Goal: Feedback & Contribution: Contribute content

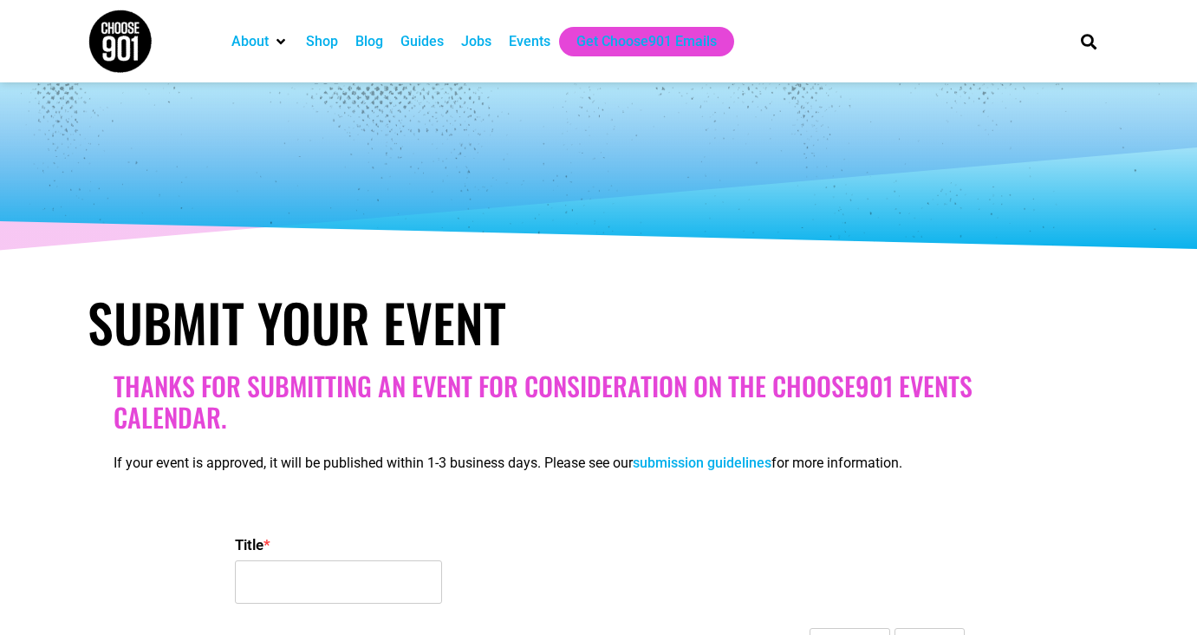
select select
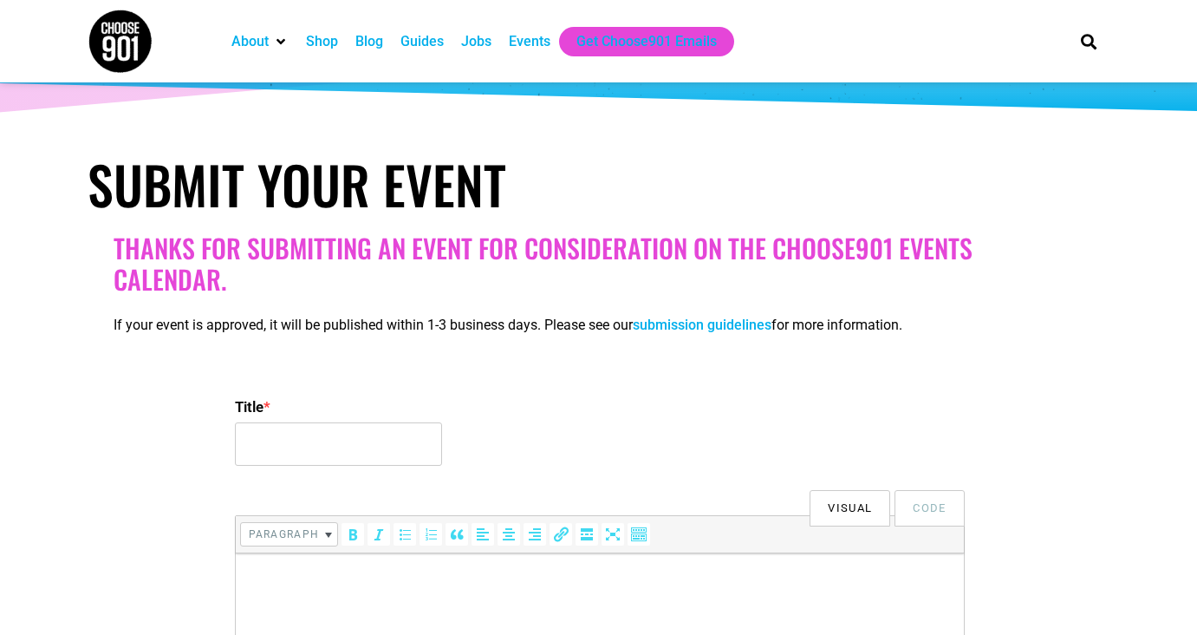
scroll to position [139, 0]
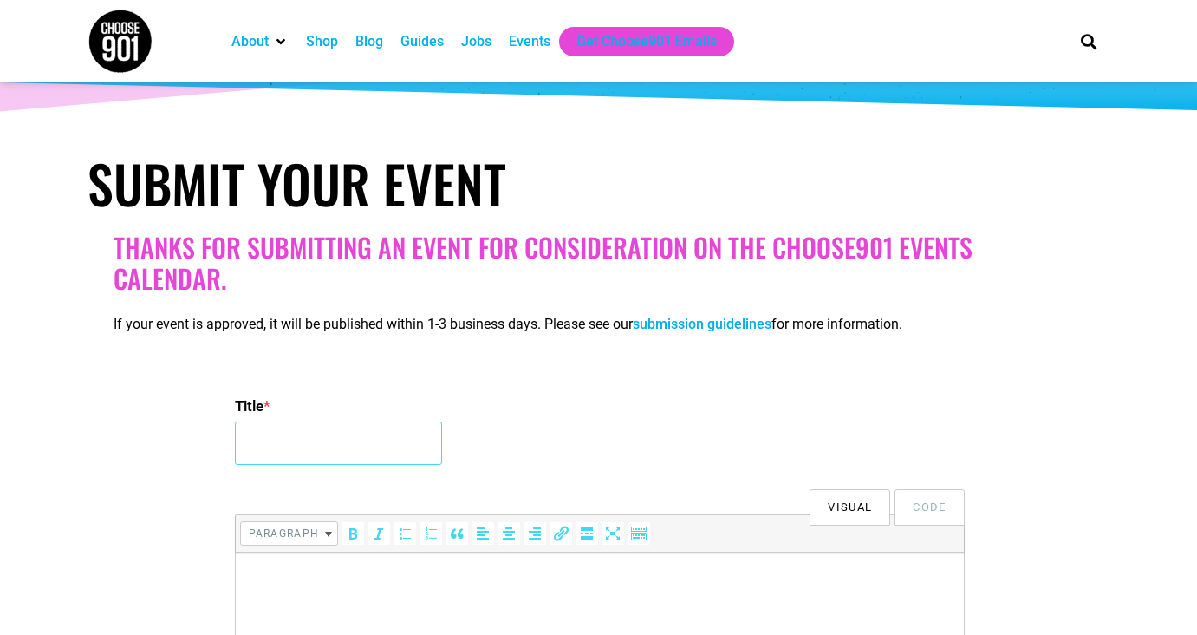
click at [343, 431] on input "Title *" at bounding box center [338, 442] width 207 height 43
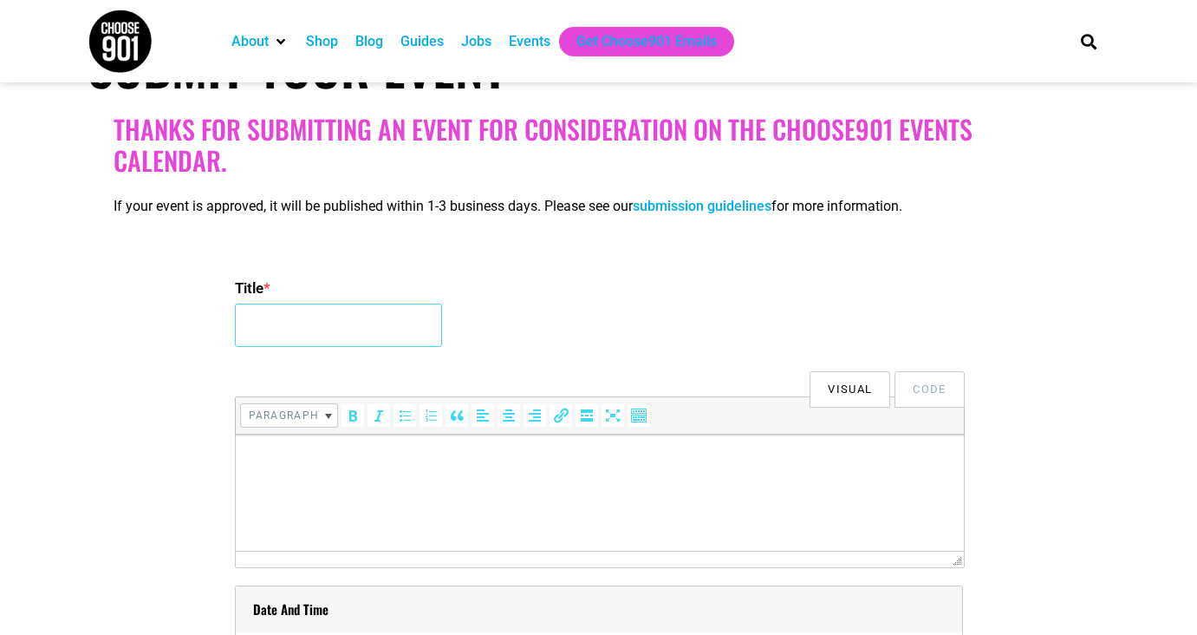
scroll to position [271, 0]
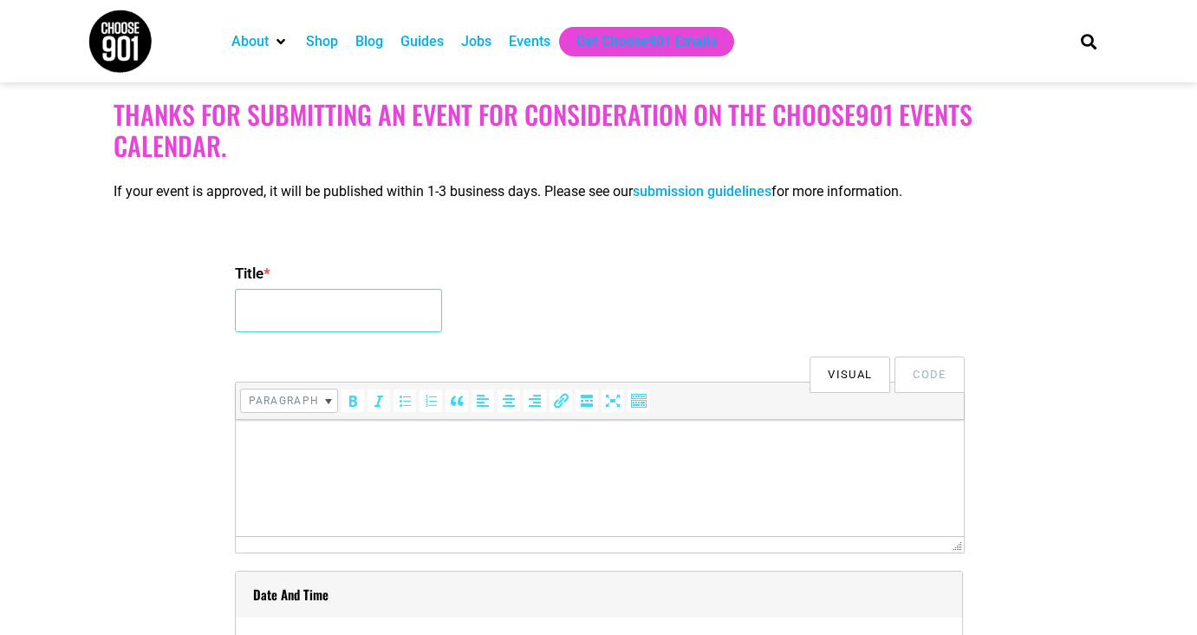
paste input "Workshop: Winterizing Your Garden for Pollinators"
type input "Workshop: Winterizing Your Garden for Pollinators"
click at [371, 468] on html at bounding box center [599, 444] width 728 height 49
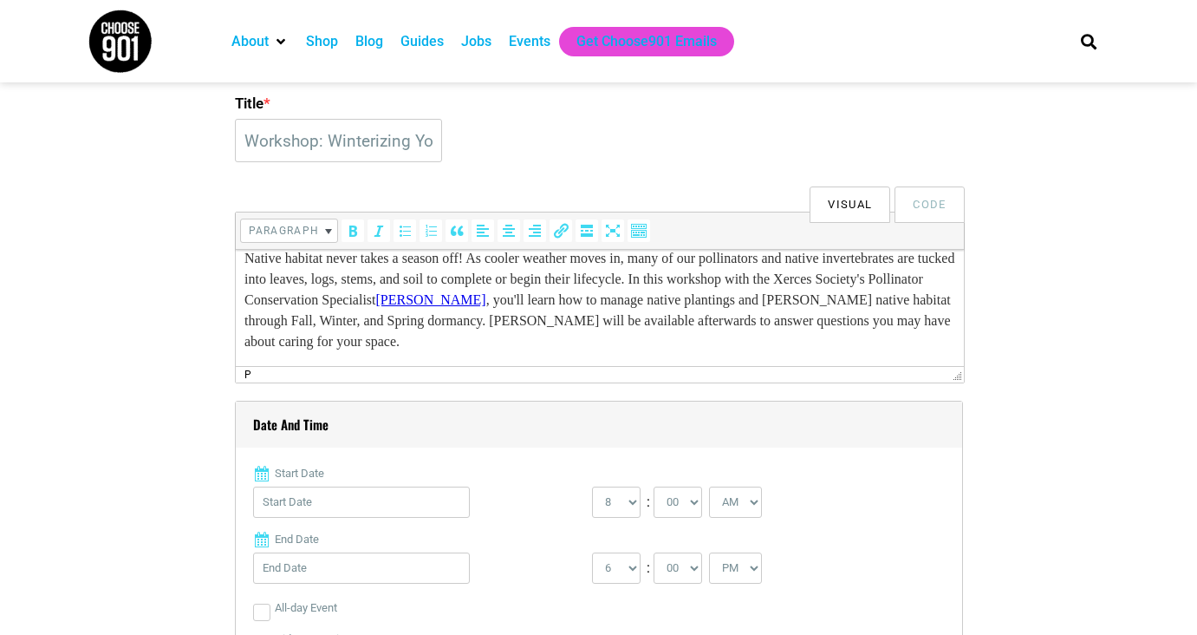
scroll to position [525, 0]
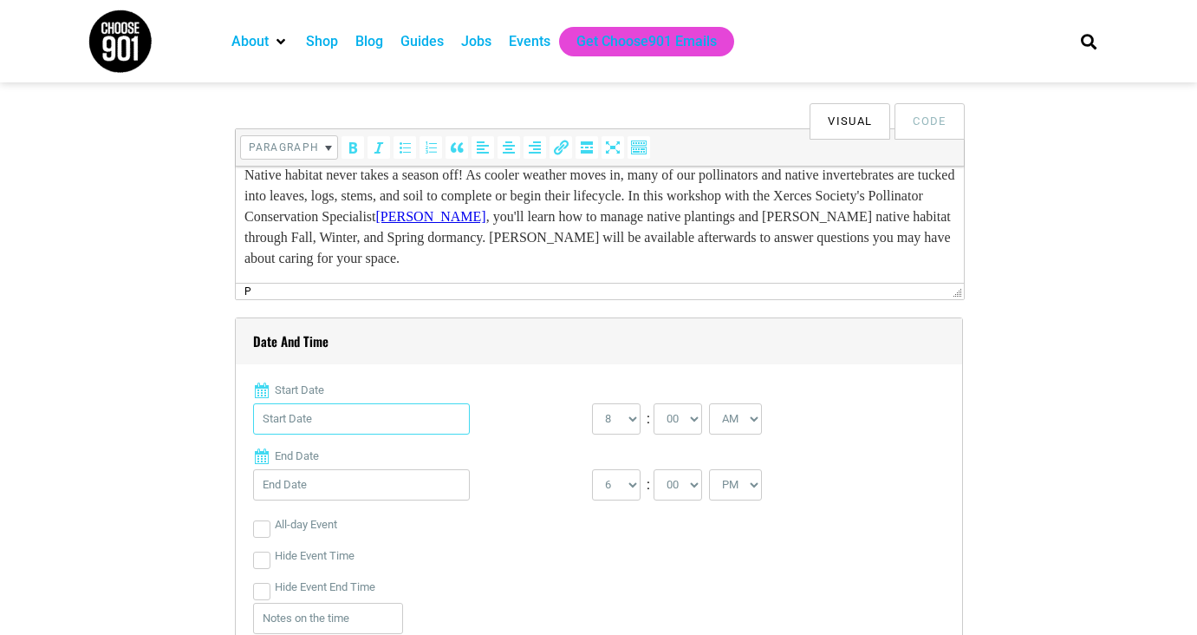
click at [410, 407] on input "Start Date" at bounding box center [361, 418] width 217 height 31
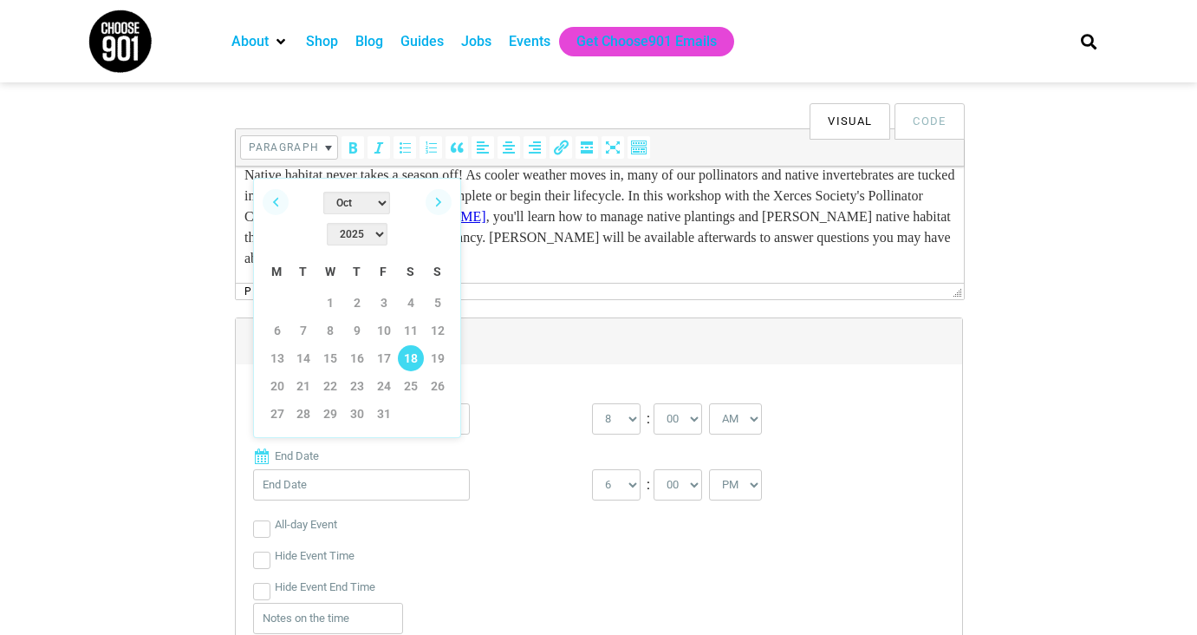
click at [417, 345] on link "18" at bounding box center [411, 358] width 26 height 26
type input "[DATE]"
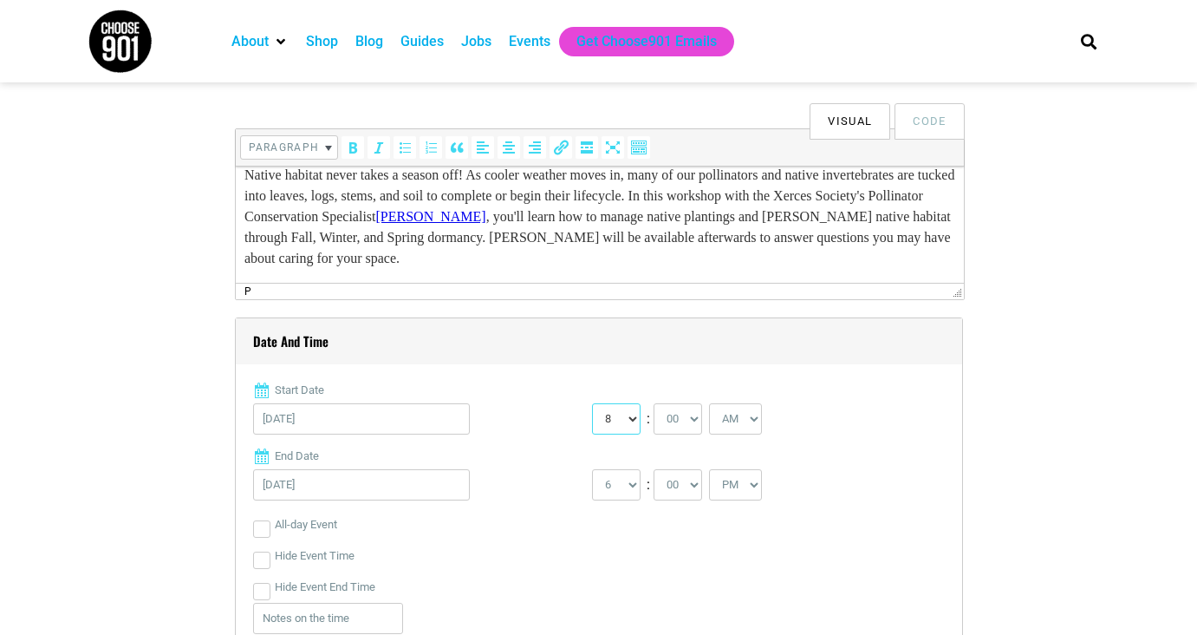
click at [624, 419] on select "0 1 2 3 4 5 6 7 8 9 10 11 12" at bounding box center [616, 418] width 49 height 31
select select "2"
click at [592, 403] on select "0 1 2 3 4 5 6 7 8 9 10 11 12" at bounding box center [616, 418] width 49 height 31
click at [743, 416] on select "AM PM" at bounding box center [735, 418] width 53 height 31
select select "PM"
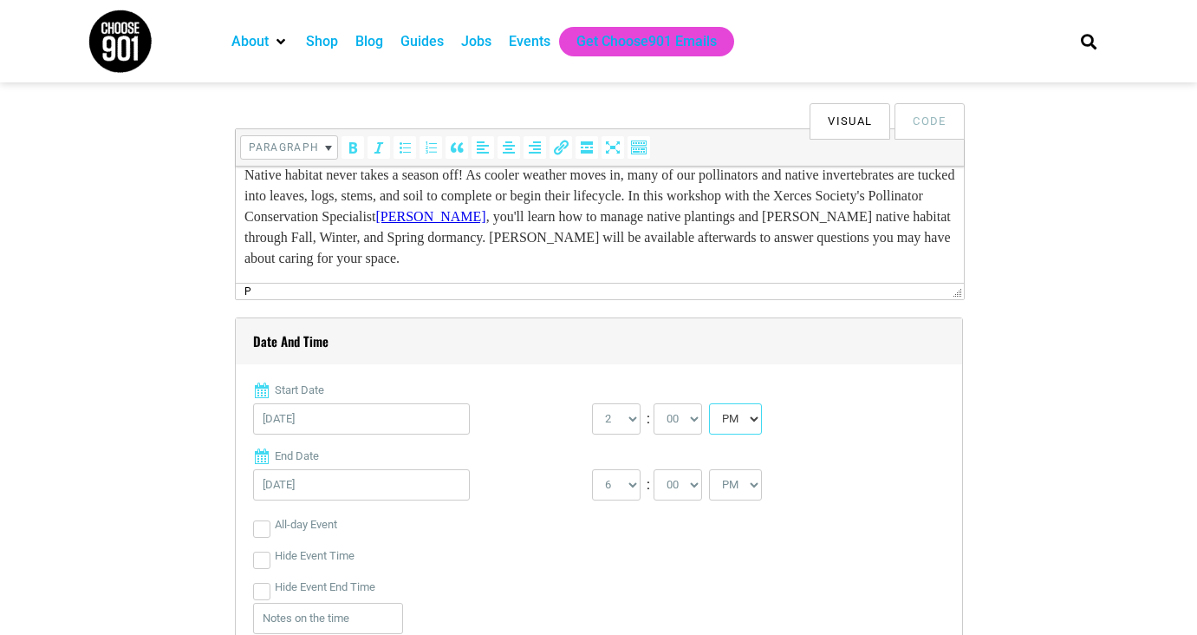
click at [713, 403] on select "AM PM" at bounding box center [735, 418] width 53 height 31
click at [617, 480] on select "1 2 3 4 5 6 7 8 9 10 11 12" at bounding box center [616, 484] width 49 height 31
select select "3"
click at [592, 469] on select "1 2 3 4 5 6 7 8 9 10 11 12" at bounding box center [616, 484] width 49 height 31
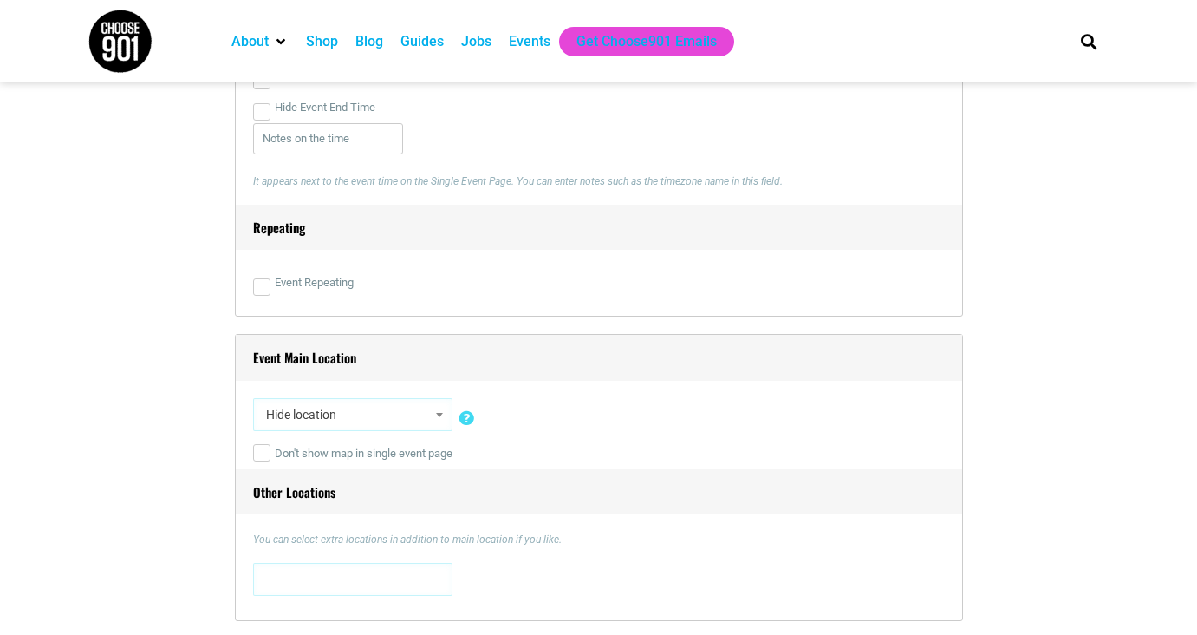
scroll to position [1082, 0]
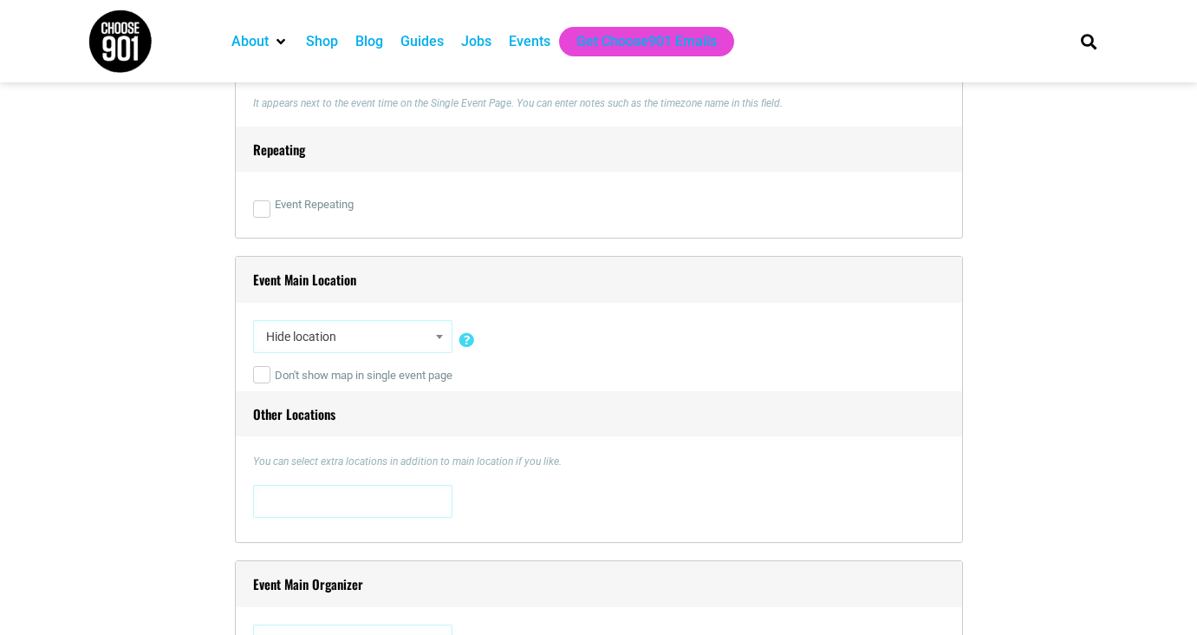
click at [389, 345] on span "Hide location" at bounding box center [352, 336] width 187 height 31
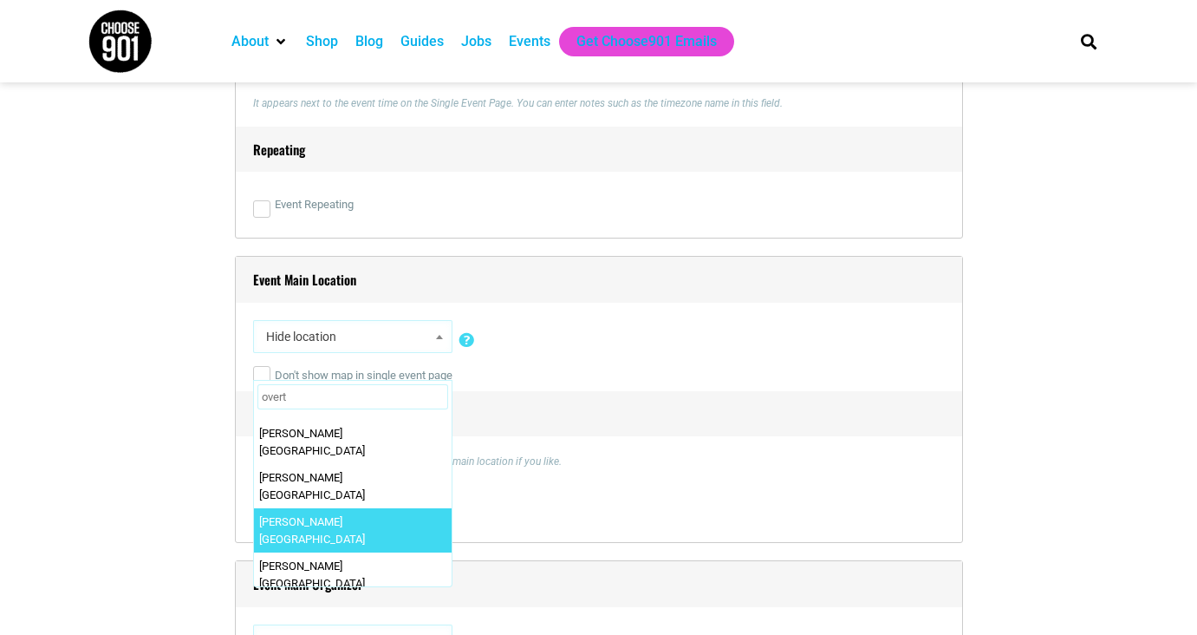
scroll to position [160, 0]
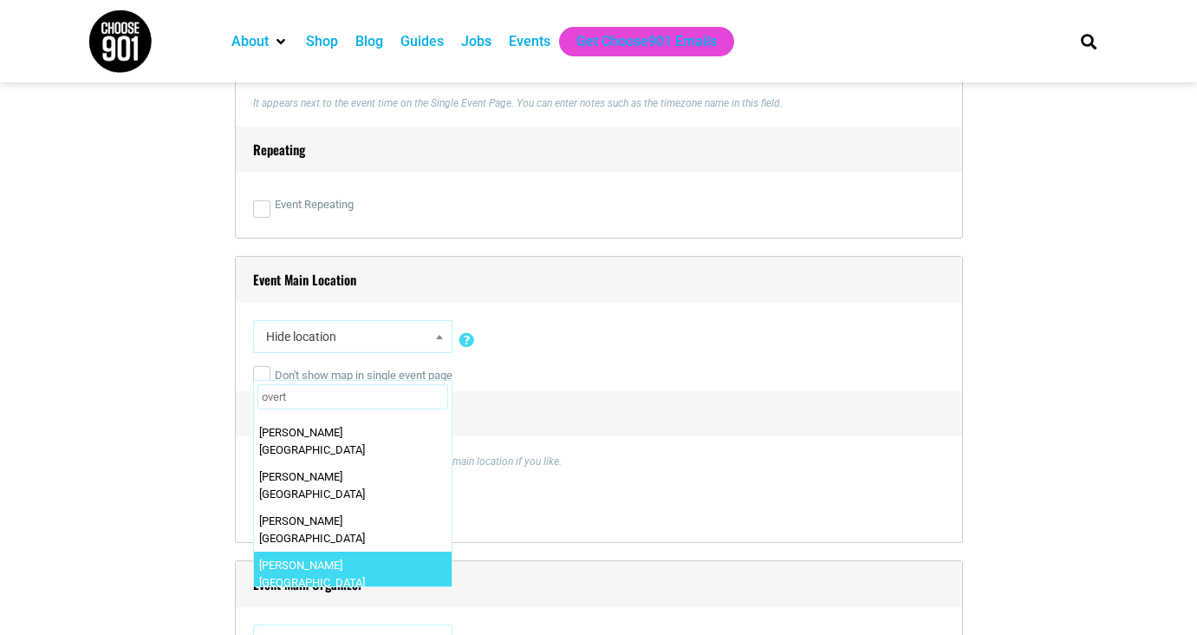
type input "overt"
select select "1606"
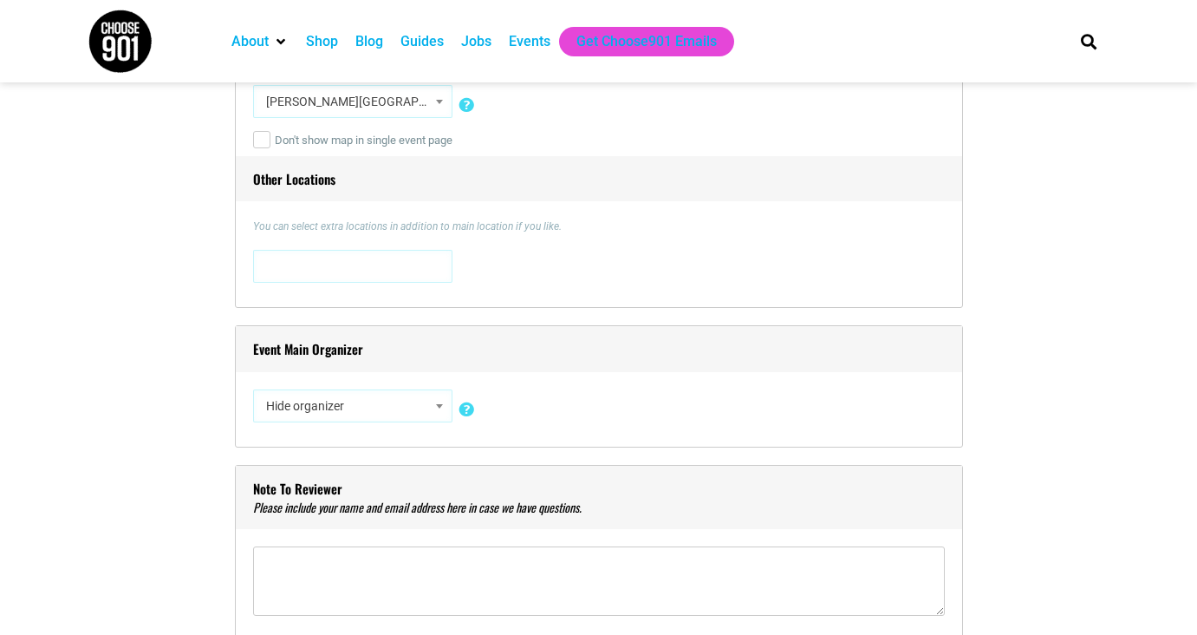
scroll to position [1339, 0]
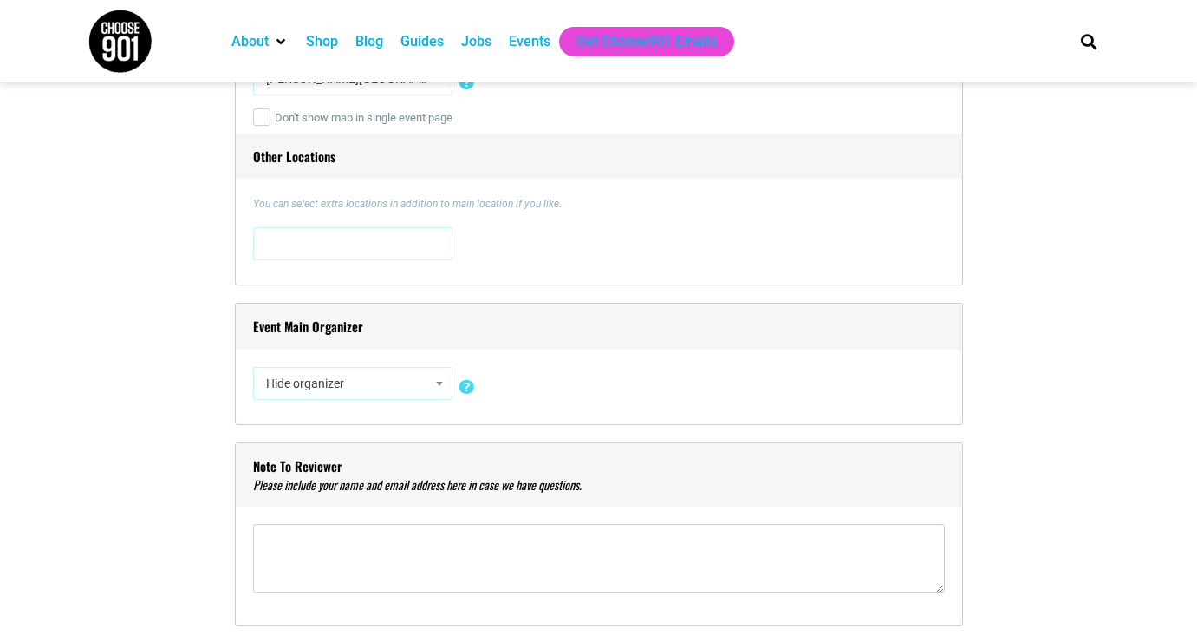
click at [296, 376] on span "Hide organizer" at bounding box center [352, 383] width 187 height 31
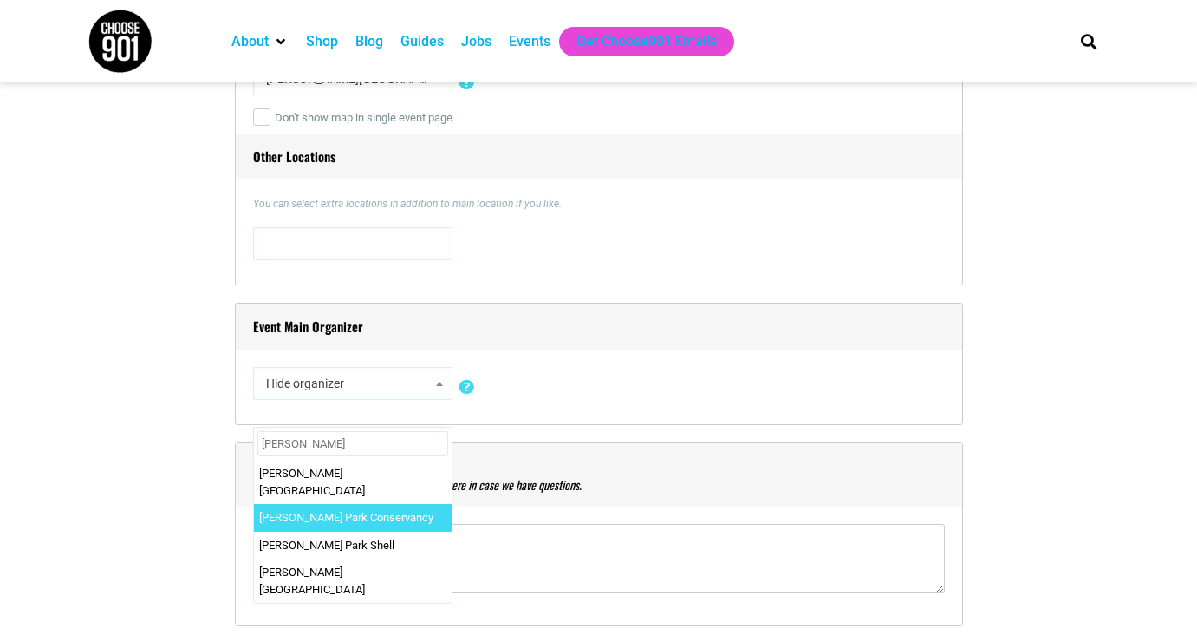
type input "[PERSON_NAME]"
select select "2052"
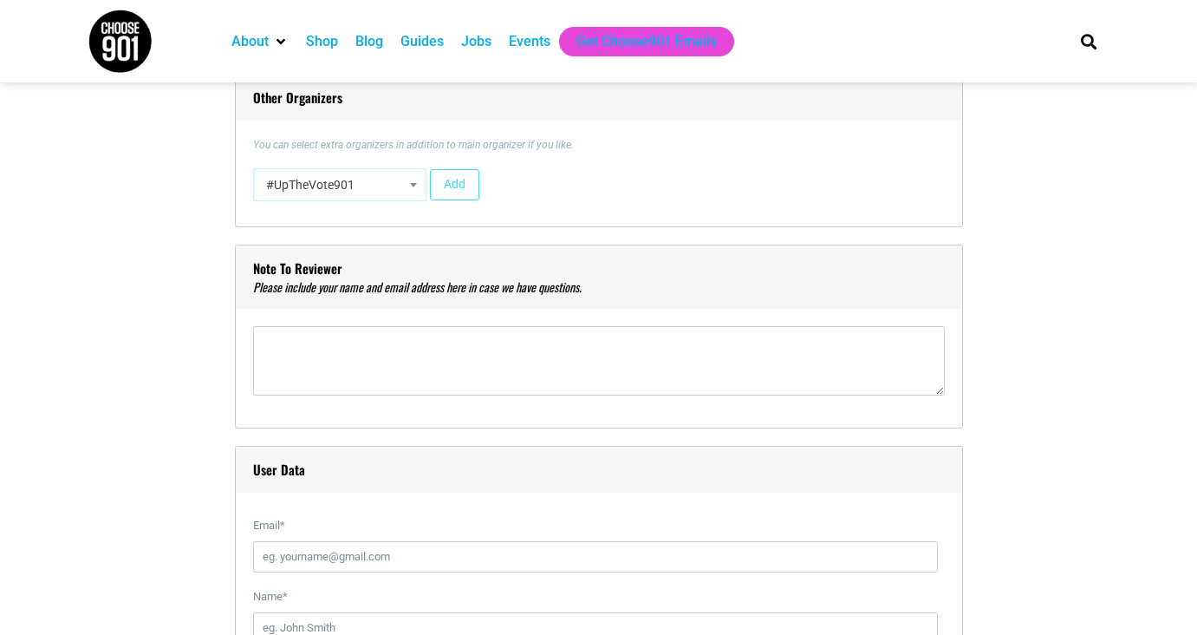
scroll to position [1777, 0]
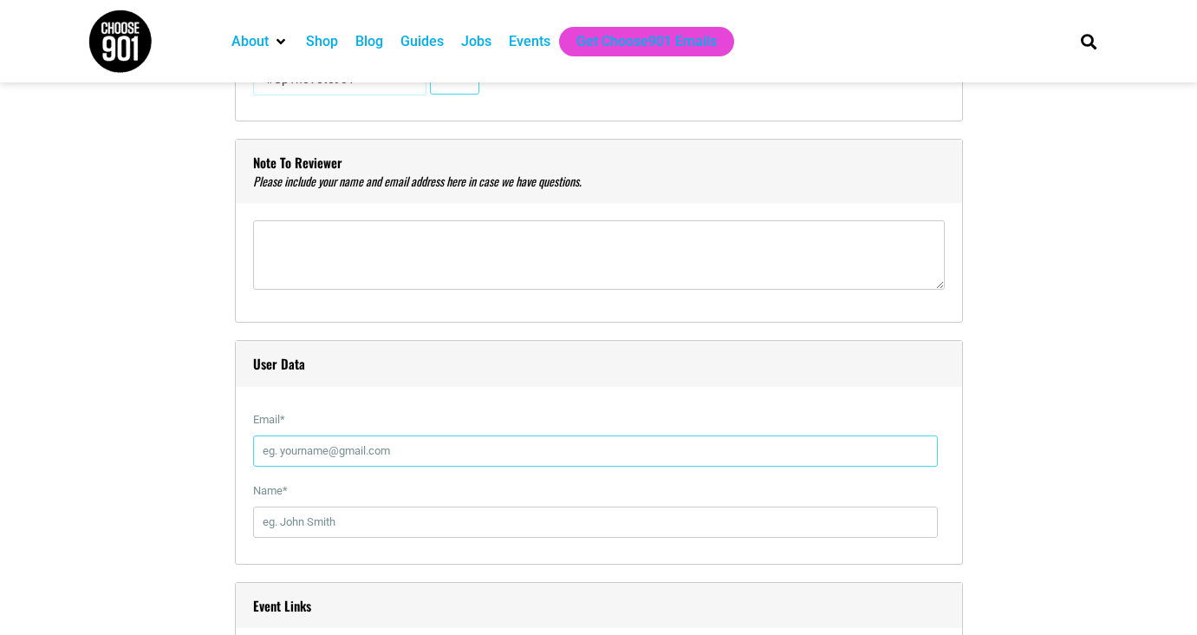
click at [404, 453] on input "Email *" at bounding box center [595, 450] width 685 height 31
type input "[EMAIL_ADDRESS][DOMAIN_NAME]"
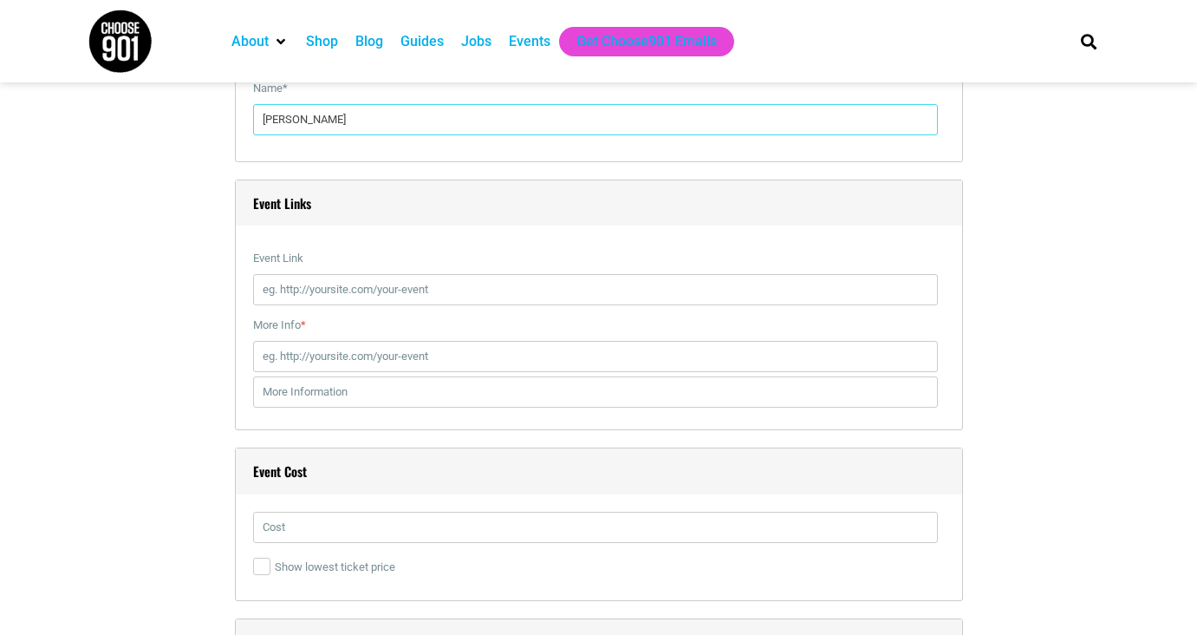
scroll to position [2174, 0]
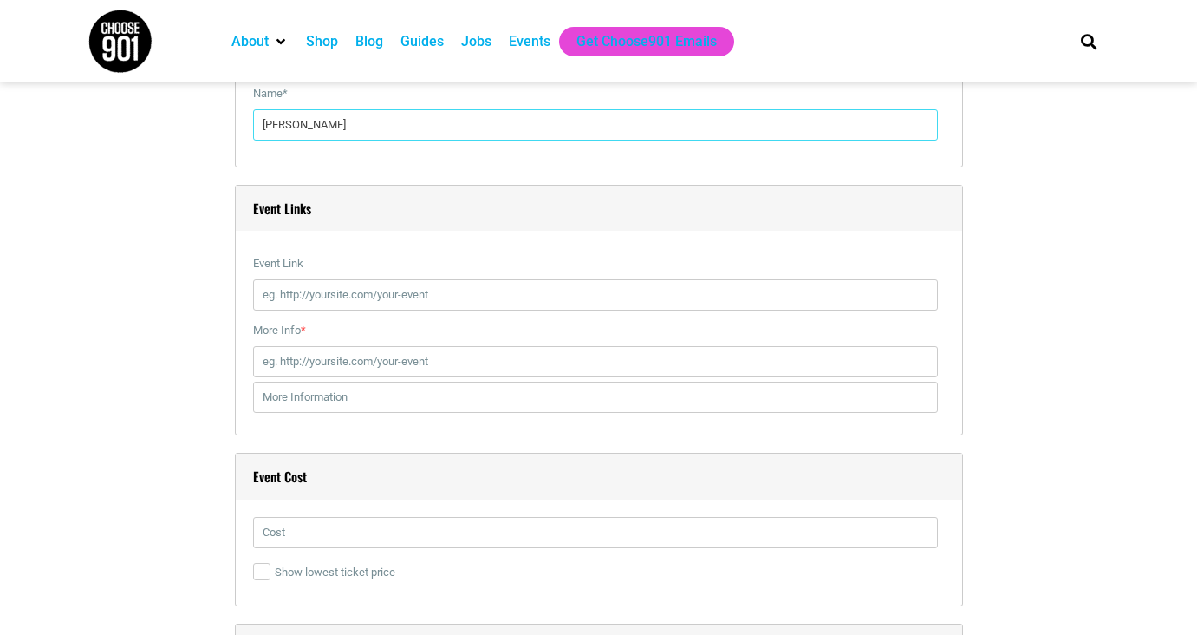
type input "[PERSON_NAME]"
click at [446, 302] on input "Event Link" at bounding box center [595, 294] width 685 height 31
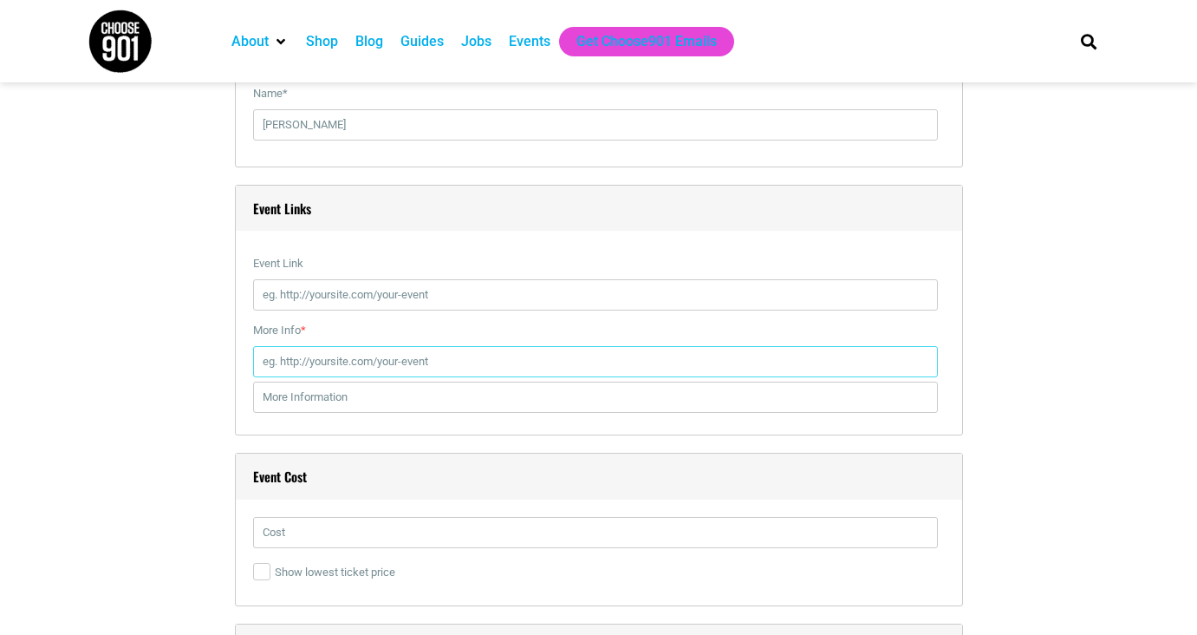
click at [450, 352] on input "More Info *" at bounding box center [595, 361] width 685 height 31
paste input "[URL][DOMAIN_NAME]"
type input "[URL][DOMAIN_NAME]"
click at [413, 400] on input "text" at bounding box center [595, 396] width 685 height 31
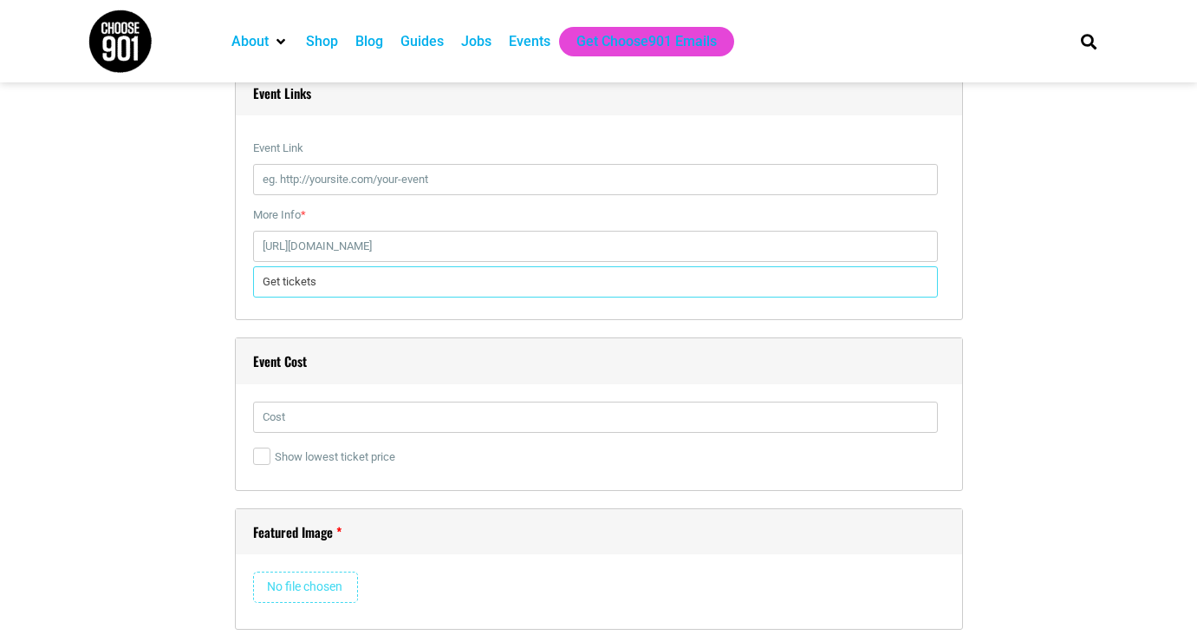
scroll to position [2298, 0]
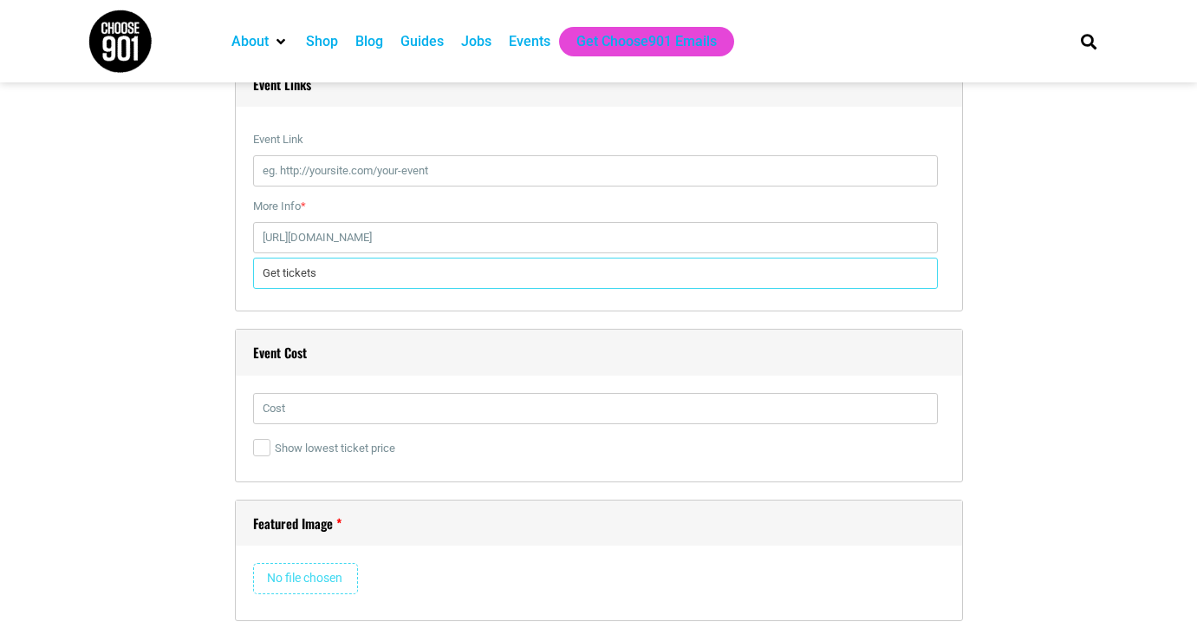
type input "Get tickets"
click at [394, 412] on input "text" at bounding box center [595, 408] width 685 height 31
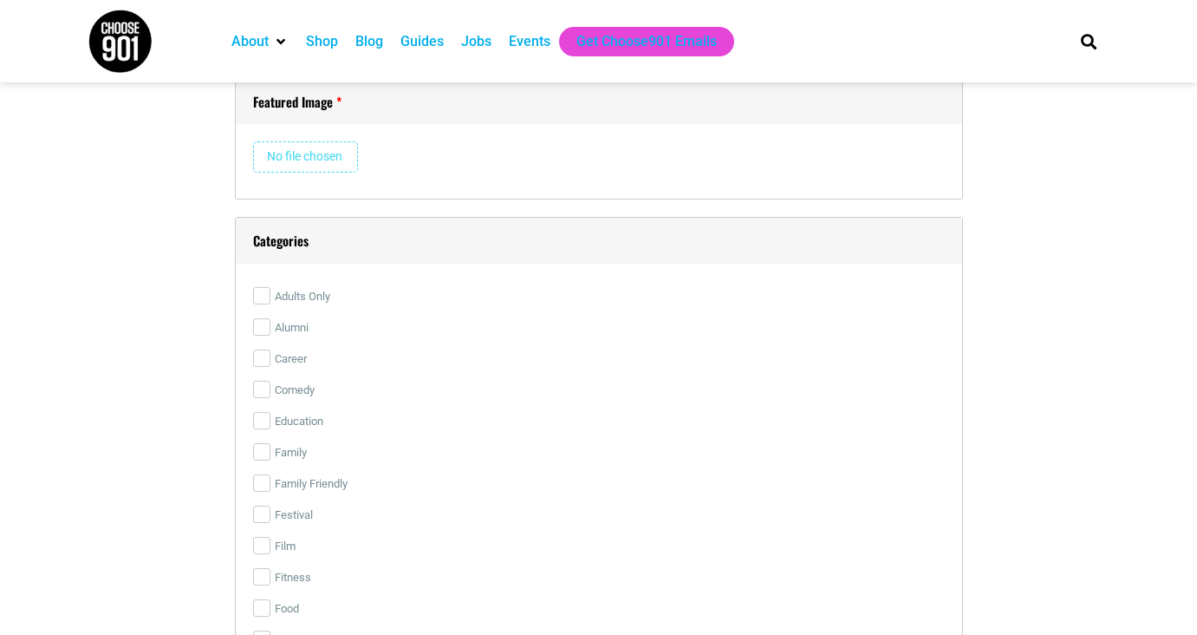
scroll to position [2690, 0]
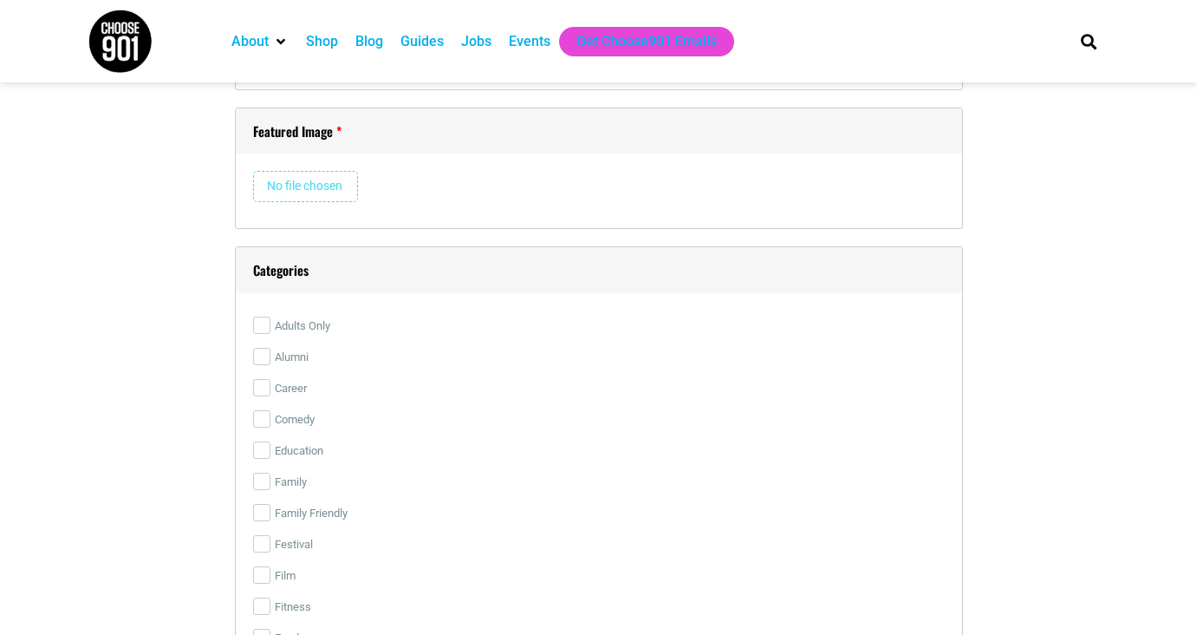
type input "$10 suggested donation"
click at [330, 186] on input "file" at bounding box center [305, 186] width 105 height 31
type input "C:\fakepath\pg-full.jpg"
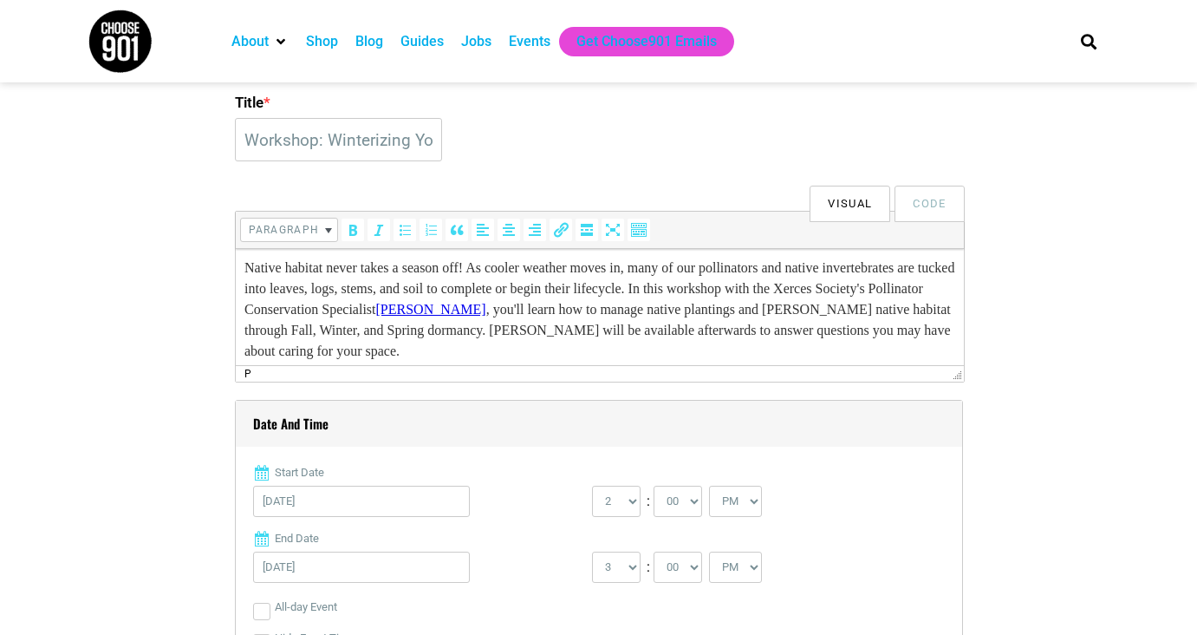
scroll to position [5, 0]
click at [929, 293] on p "Native habitat never takes a season off! As cooler weather moves in, many of ou…" at bounding box center [599, 309] width 711 height 104
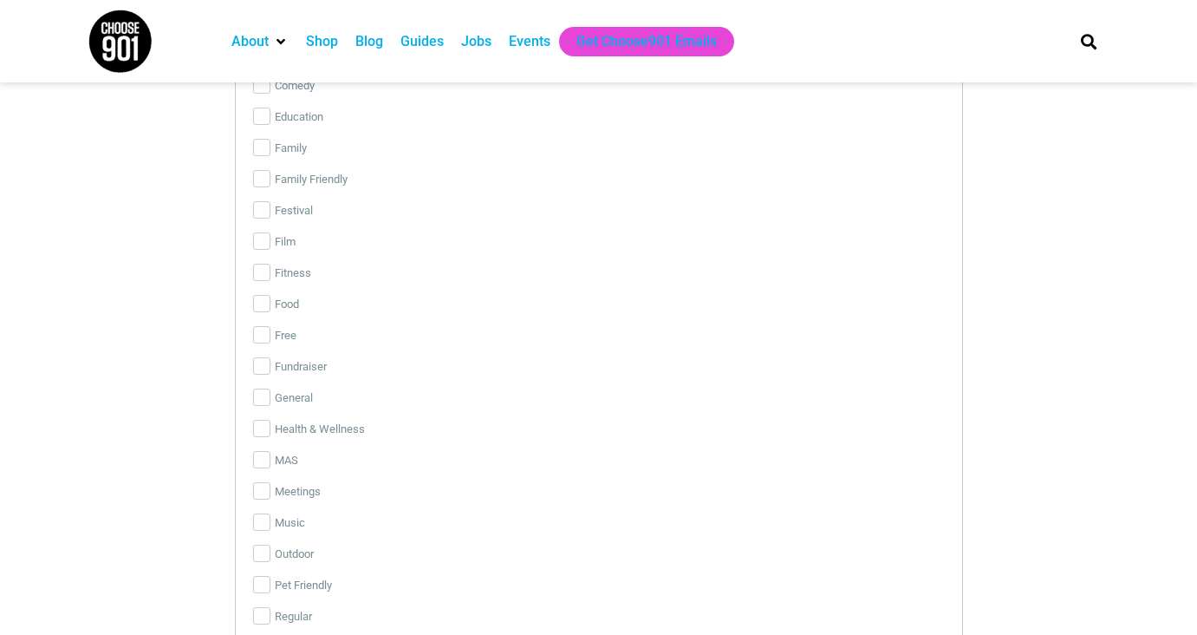
scroll to position [3588, 0]
click at [298, 458] on label "Outdoor" at bounding box center [599, 456] width 692 height 31
click at [270, 458] on input "Outdoor" at bounding box center [261, 455] width 17 height 17
checkbox input "true"
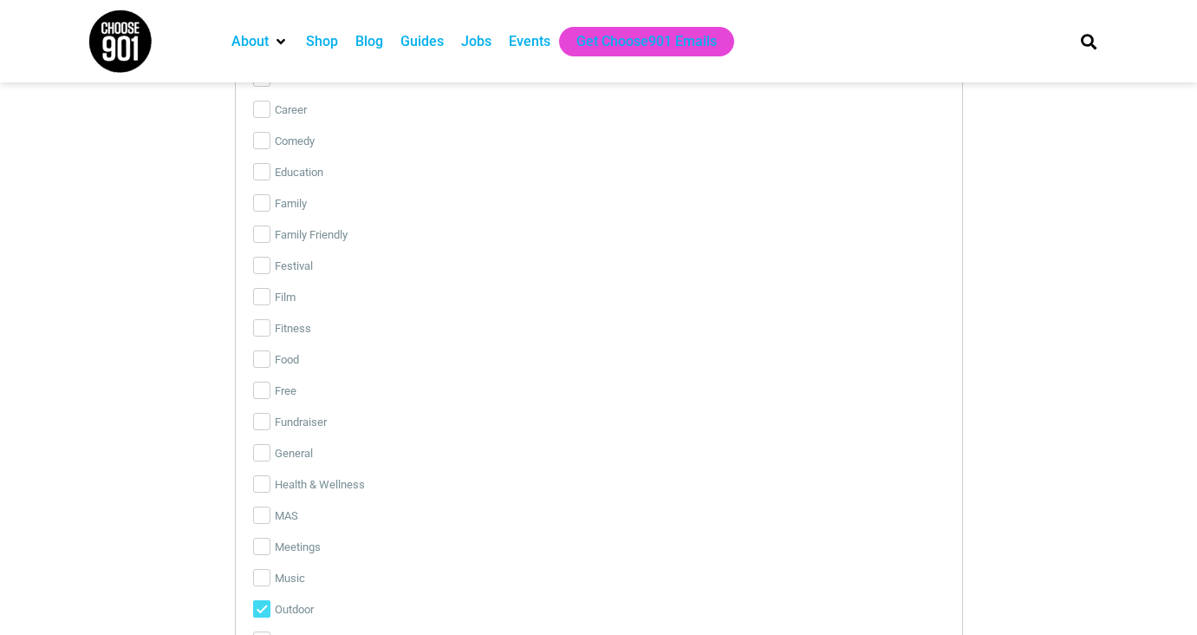
scroll to position [3330, 0]
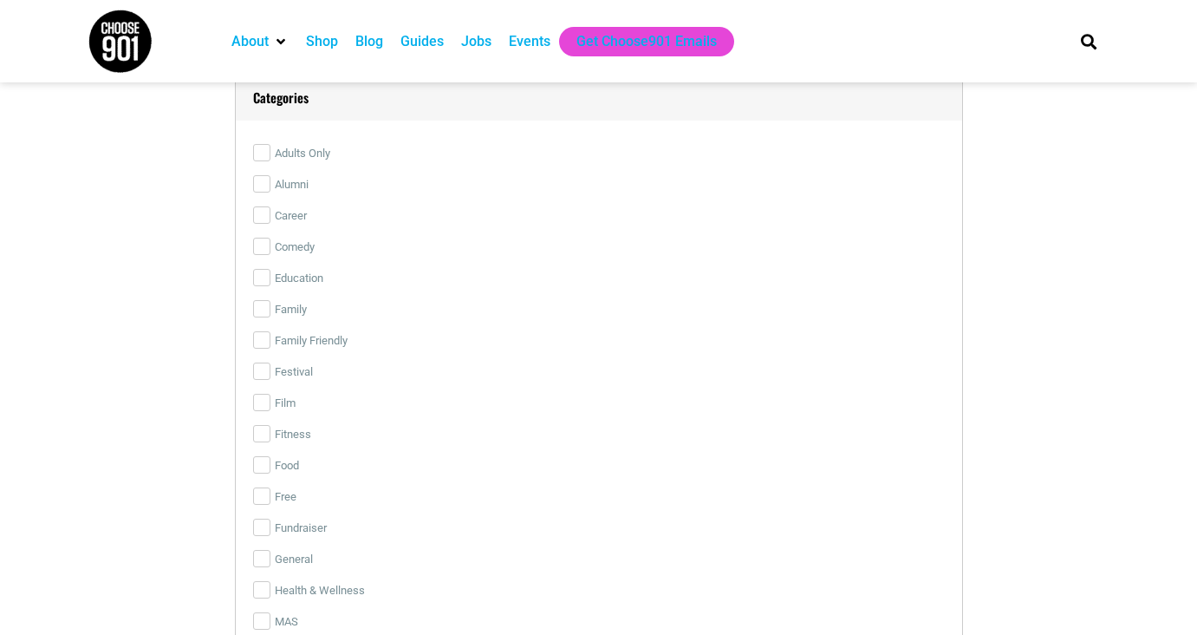
click at [280, 276] on label "Education" at bounding box center [599, 278] width 692 height 31
click at [270, 276] on input "Education" at bounding box center [261, 277] width 17 height 17
checkbox input "true"
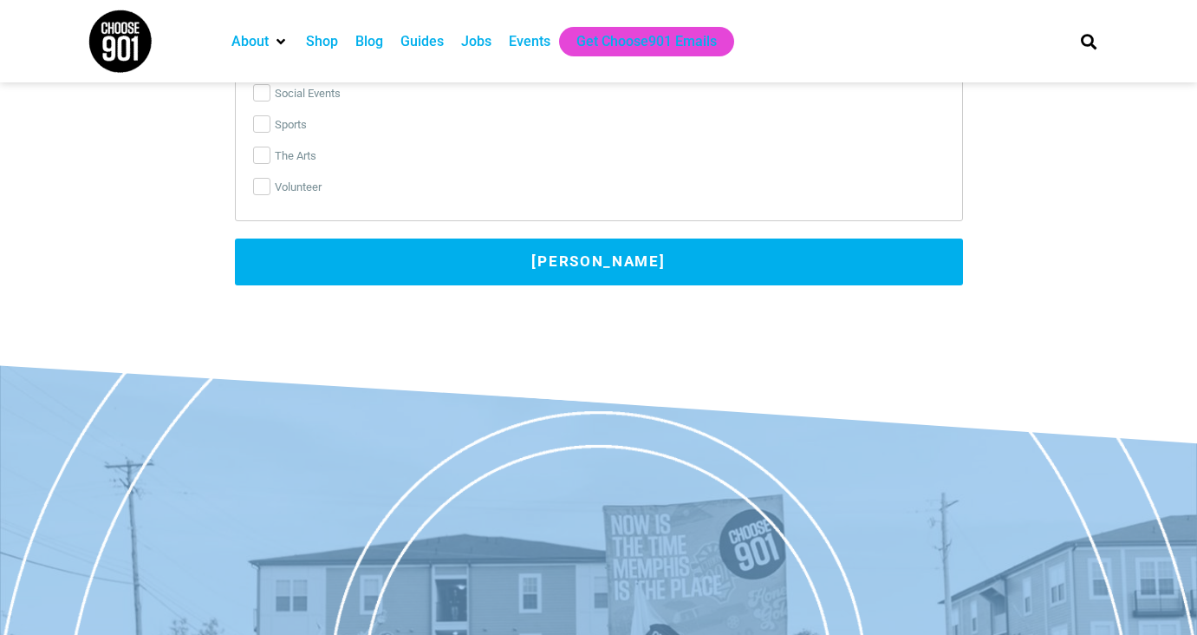
click at [454, 278] on button "[PERSON_NAME]" at bounding box center [599, 261] width 728 height 47
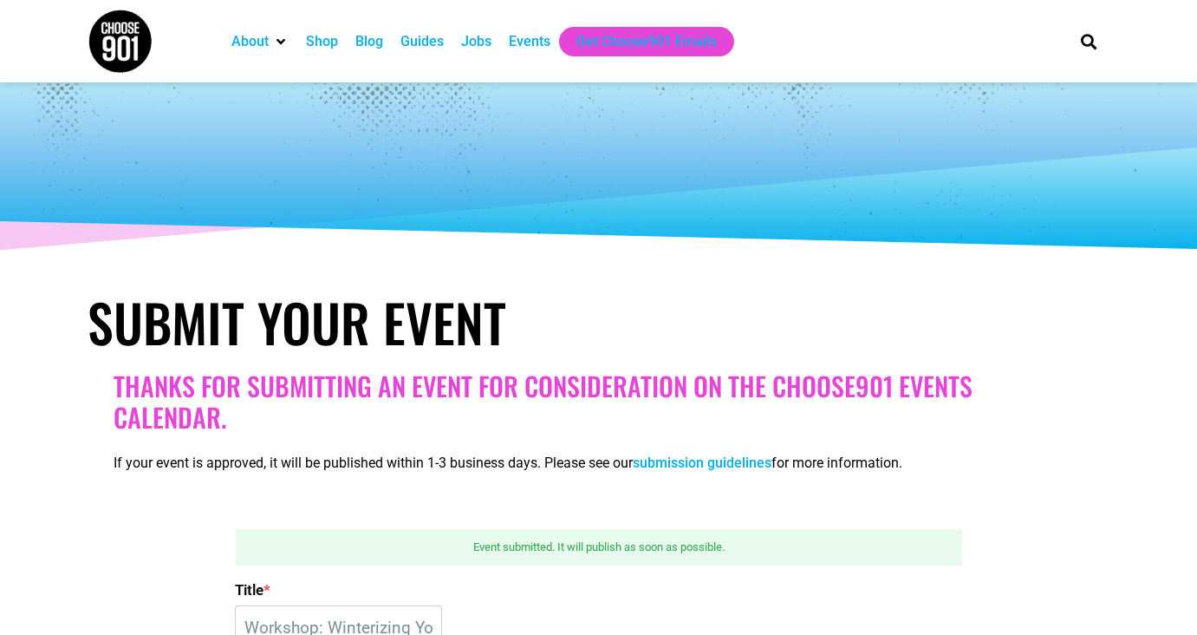
scroll to position [0, 0]
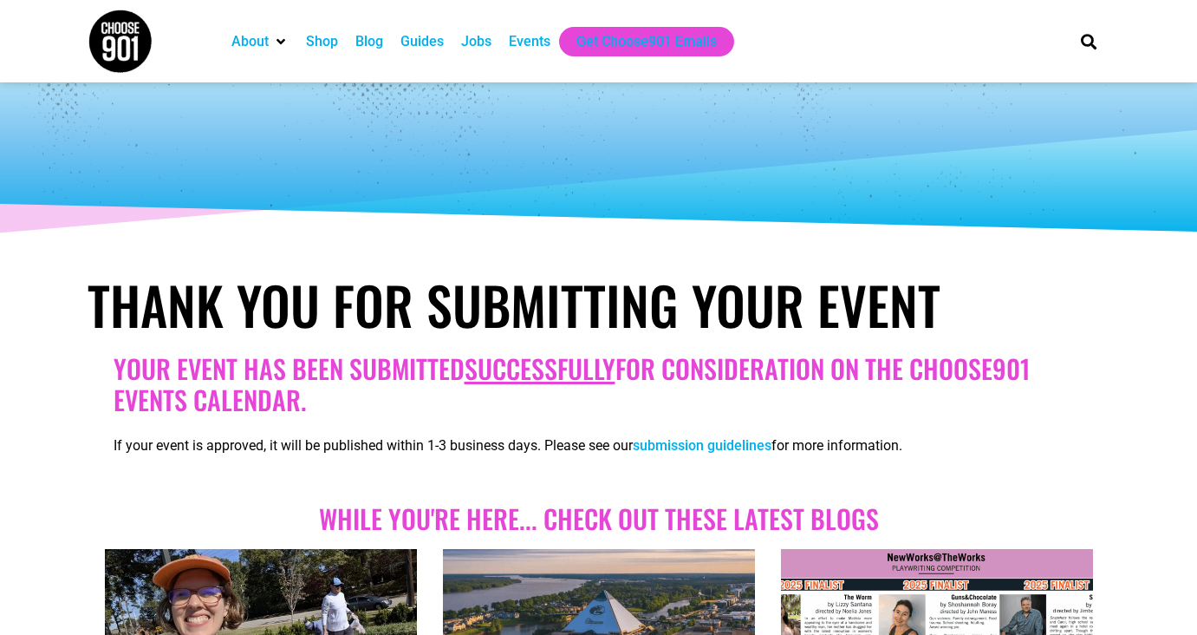
scroll to position [25, 0]
